Goal: Information Seeking & Learning: Learn about a topic

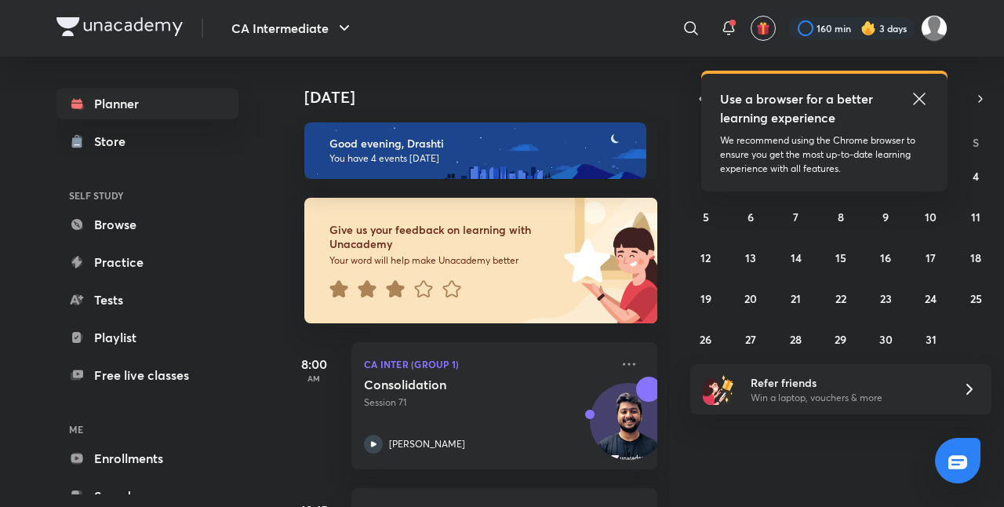
click at [923, 93] on icon at bounding box center [919, 98] width 19 height 19
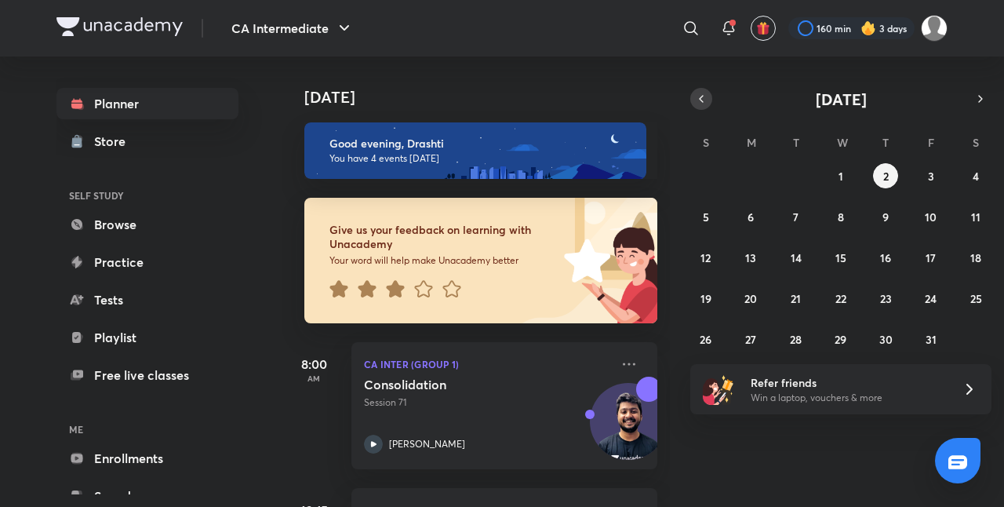
click at [700, 94] on icon "button" at bounding box center [701, 99] width 13 height 14
click at [889, 304] on abbr "25" at bounding box center [886, 298] width 12 height 15
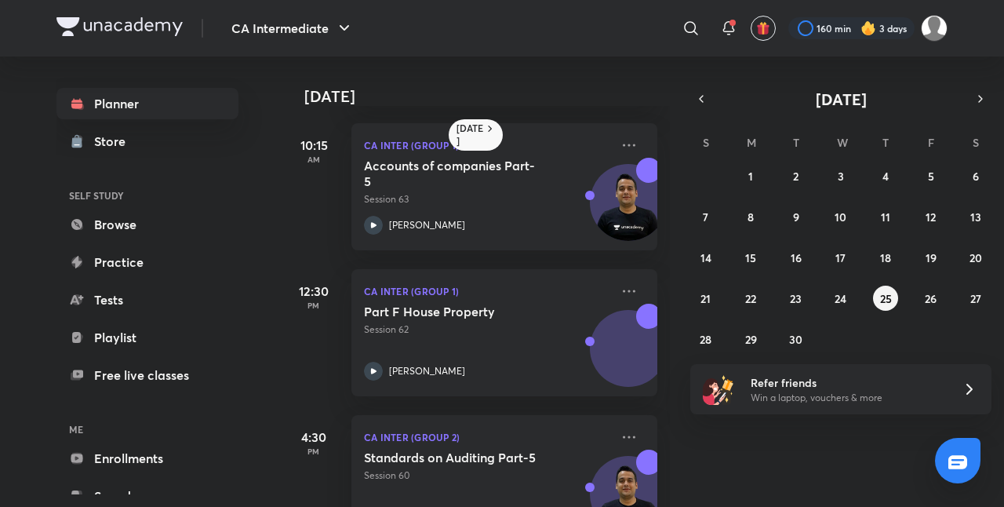
scroll to position [208, 0]
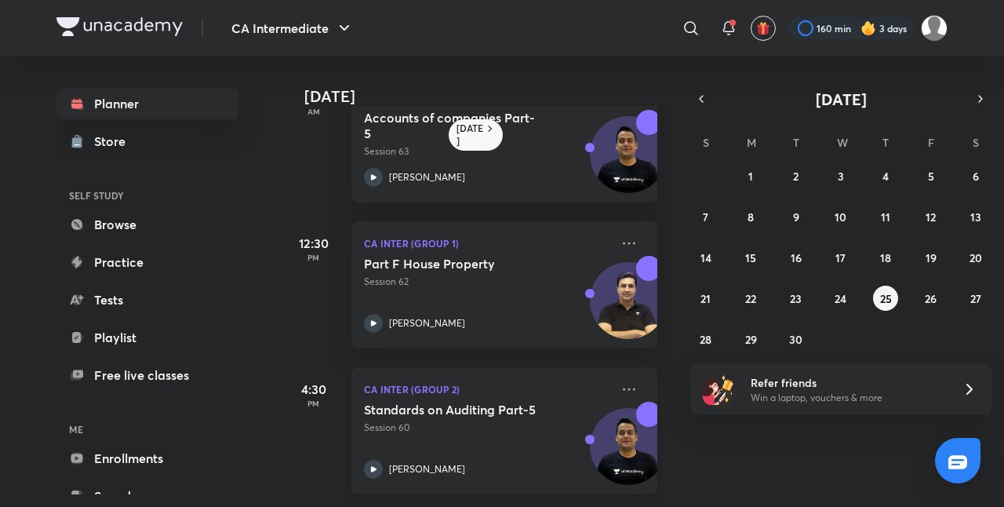
click at [489, 422] on div "Standards on Auditing Part-5 Session 60 [PERSON_NAME]" at bounding box center [487, 440] width 246 height 77
click at [478, 420] on p "Session 60" at bounding box center [487, 427] width 246 height 14
click at [926, 306] on button "26" at bounding box center [930, 297] width 25 height 25
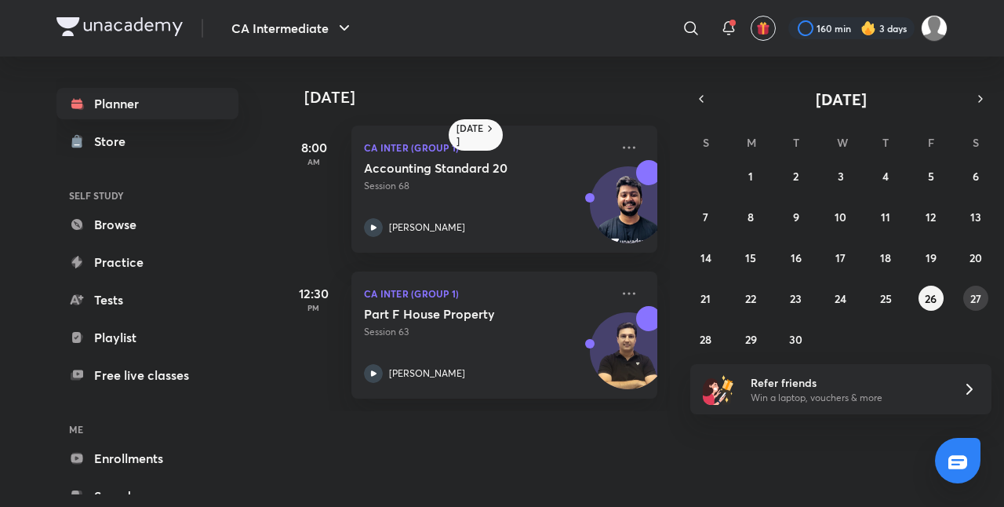
click at [973, 296] on abbr "27" at bounding box center [975, 298] width 11 height 15
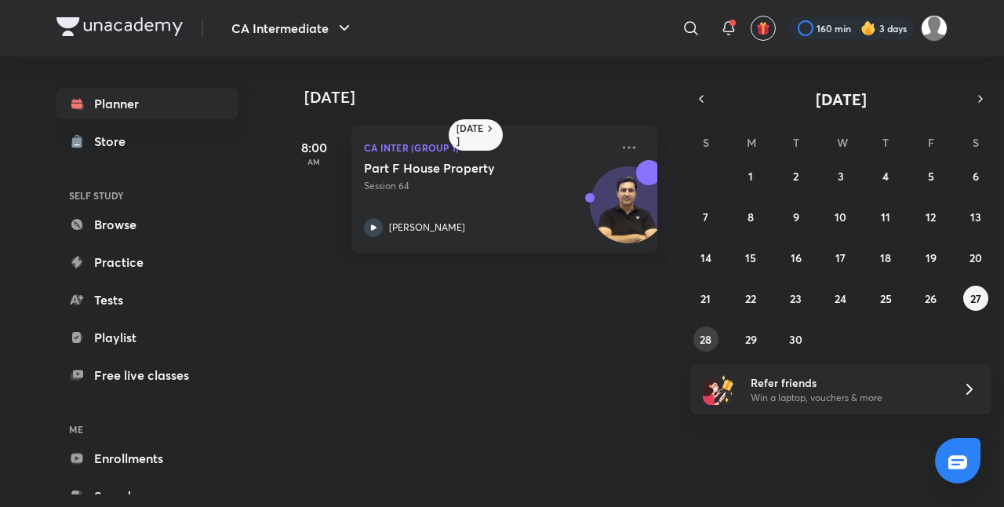
click at [694, 333] on button "28" at bounding box center [705, 338] width 25 height 25
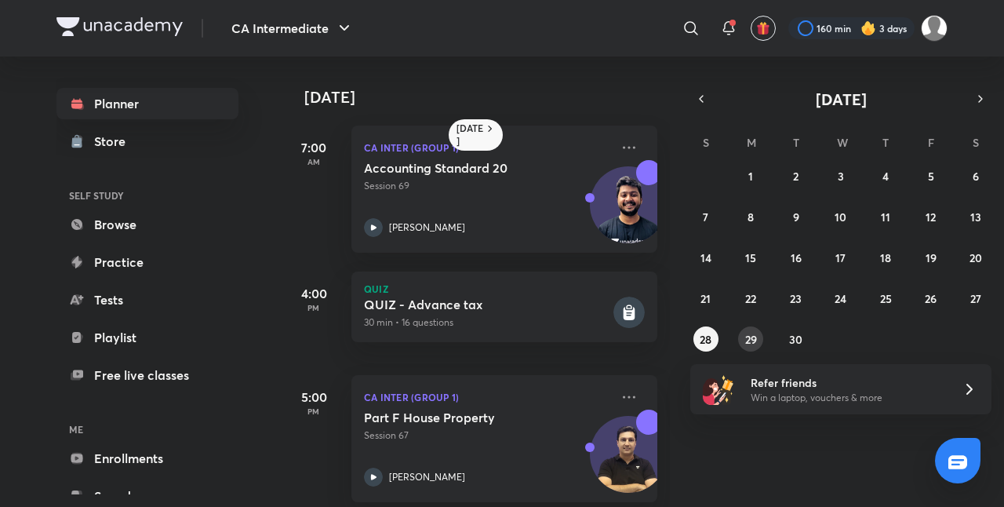
click at [748, 339] on abbr "29" at bounding box center [751, 339] width 12 height 15
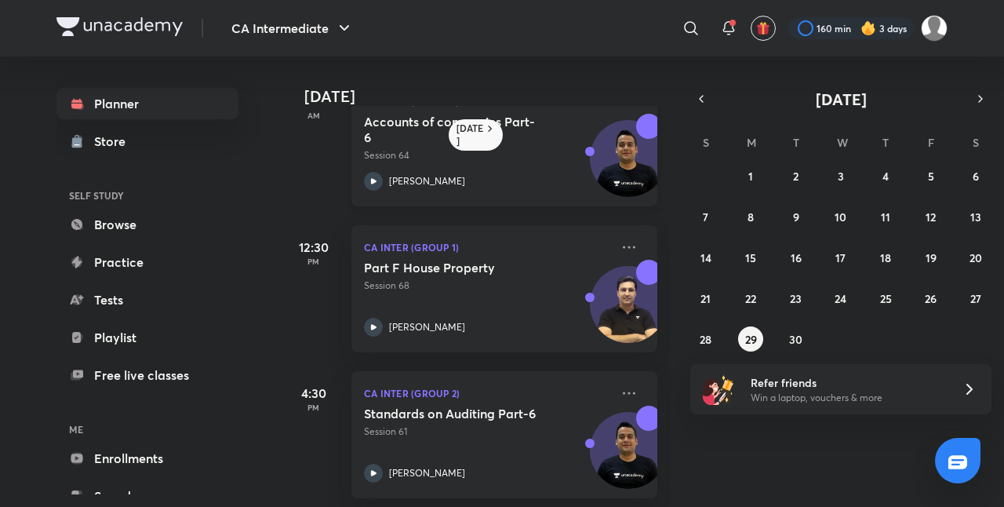
scroll to position [208, 0]
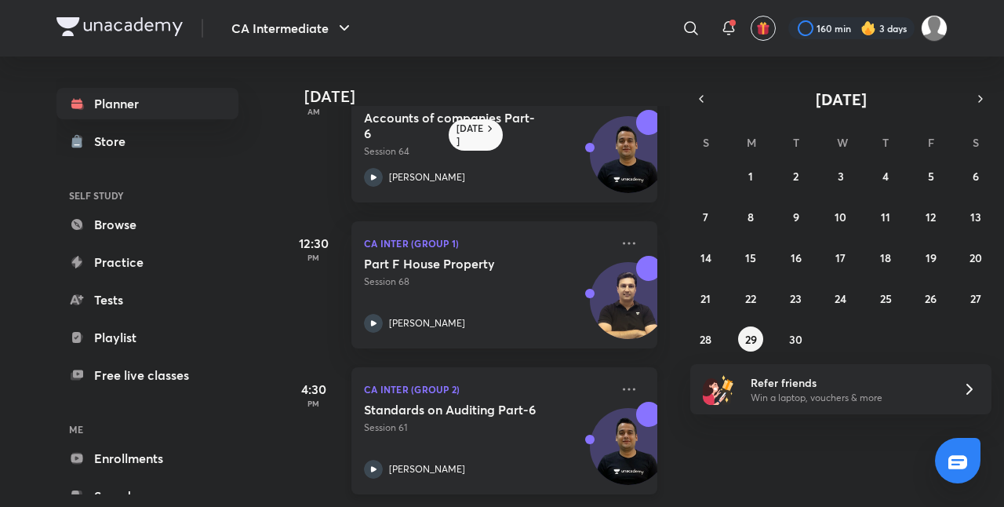
click at [525, 424] on div "Standards on Auditing Part-6 Session 61 [PERSON_NAME]" at bounding box center [487, 440] width 246 height 77
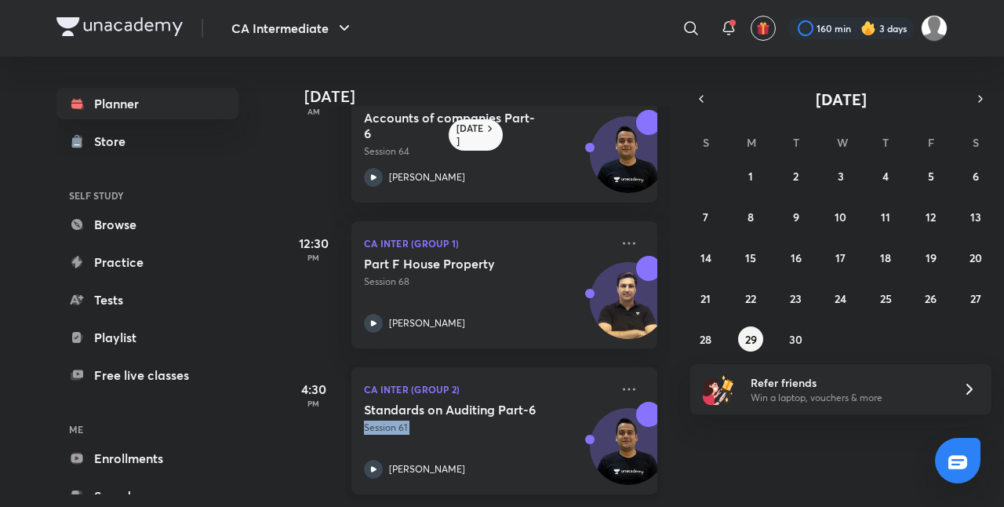
click at [525, 424] on div "Standards on Auditing Part-6 Session 61 [PERSON_NAME]" at bounding box center [487, 440] width 246 height 77
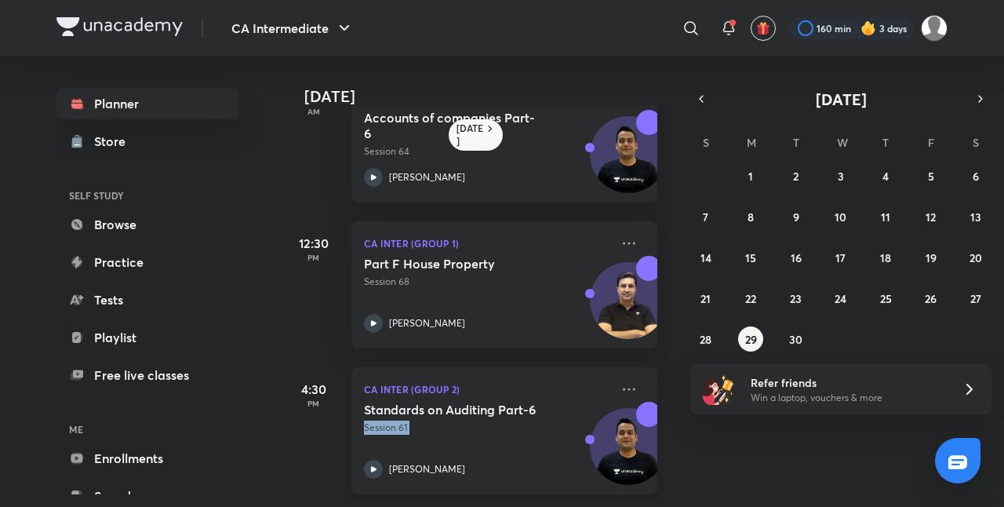
click at [474, 433] on div "Standards on Auditing Part-6 Session 61 [PERSON_NAME]" at bounding box center [487, 440] width 246 height 77
click at [795, 329] on button "30" at bounding box center [796, 338] width 25 height 25
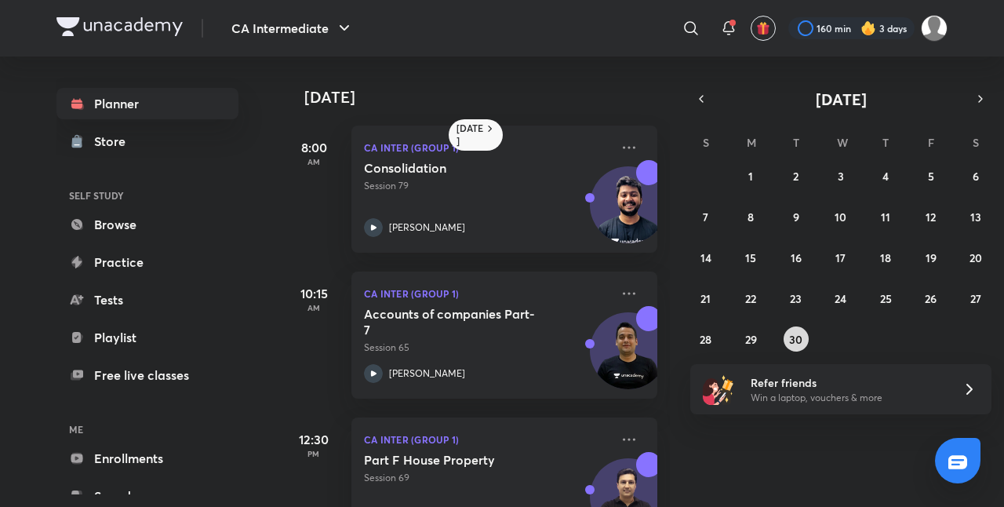
click at [798, 347] on button "30" at bounding box center [796, 338] width 25 height 25
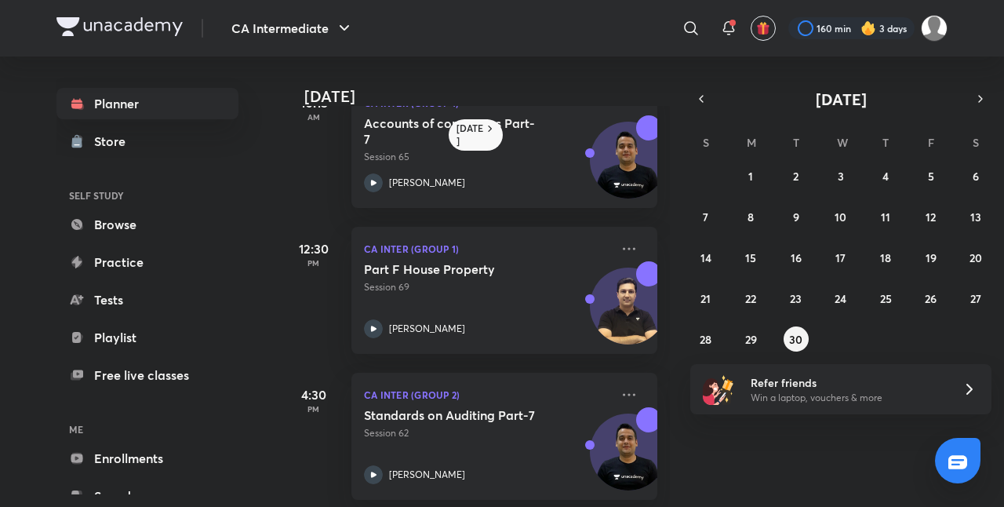
scroll to position [187, 0]
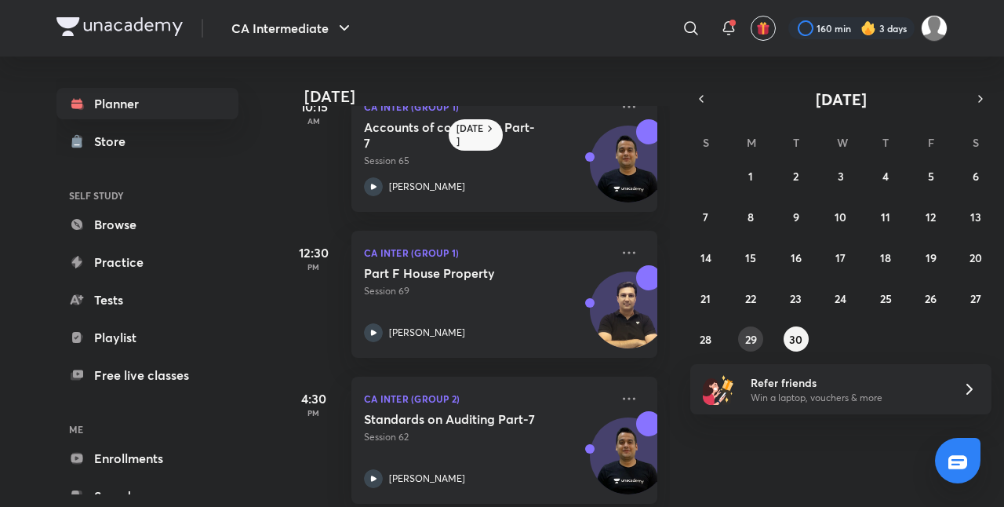
click at [748, 337] on abbr "29" at bounding box center [751, 339] width 12 height 15
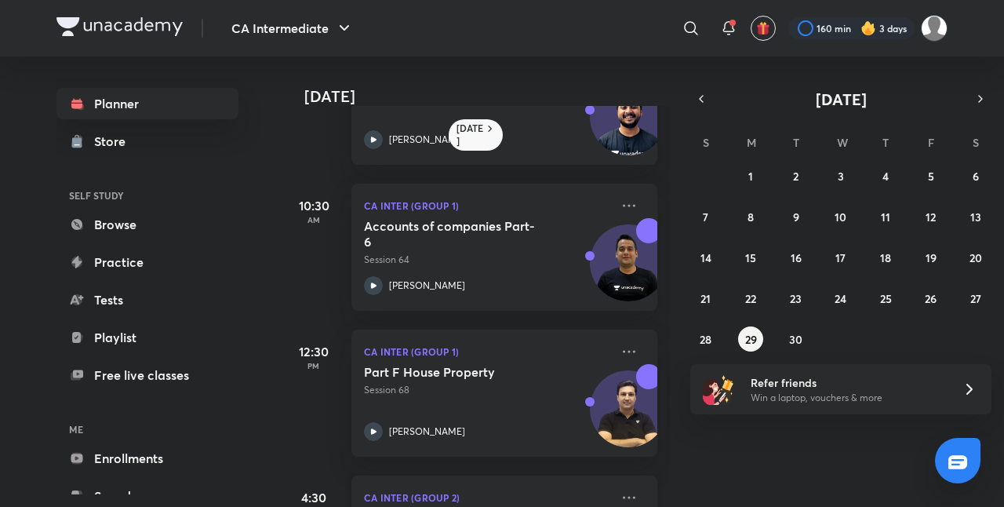
scroll to position [79, 0]
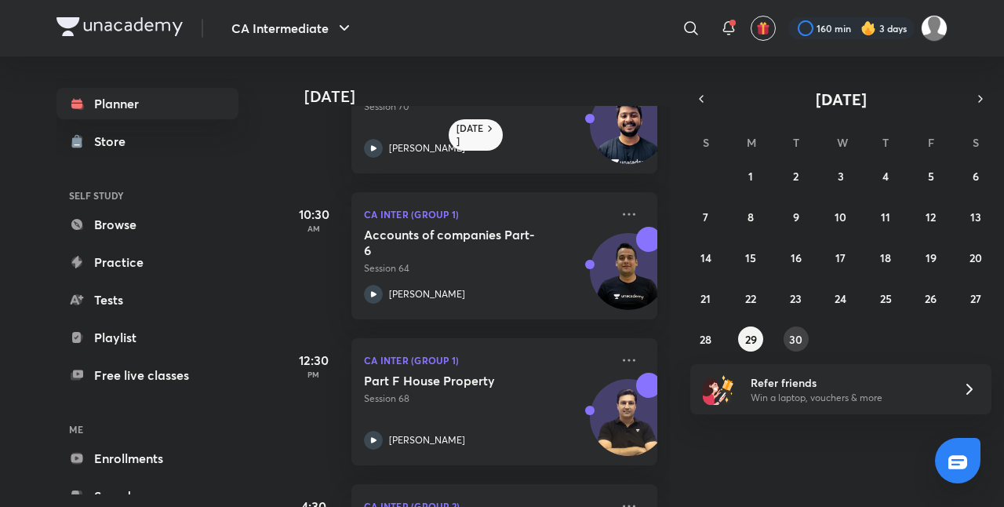
click at [800, 342] on abbr "30" at bounding box center [795, 339] width 13 height 15
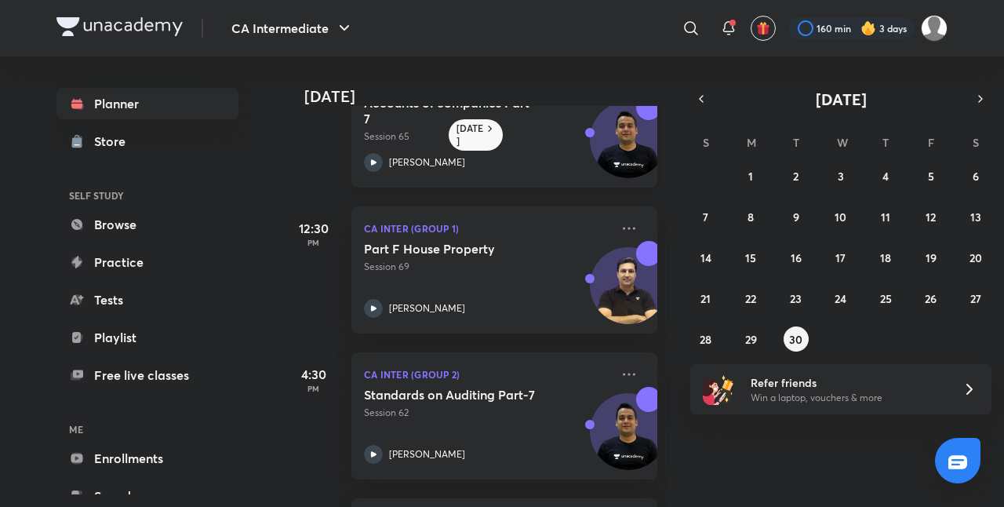
scroll to position [212, 0]
click at [493, 422] on div "Standards on Auditing Part-7 Session 62 [PERSON_NAME]" at bounding box center [487, 424] width 246 height 77
